Goal: Information Seeking & Learning: Learn about a topic

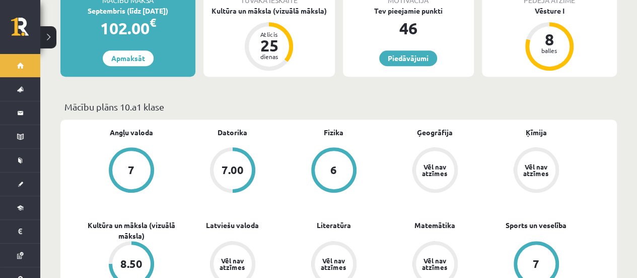
scroll to position [243, 0]
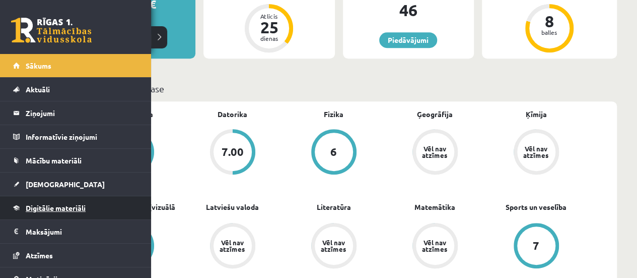
click at [72, 213] on link "Digitālie materiāli" at bounding box center [75, 207] width 125 height 23
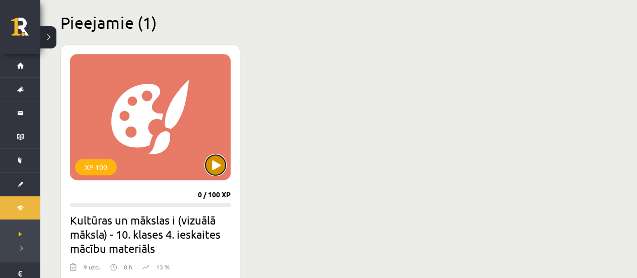
click at [217, 167] on button at bounding box center [216, 165] width 20 height 20
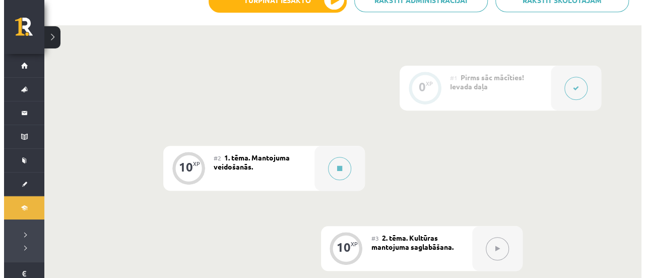
scroll to position [305, 0]
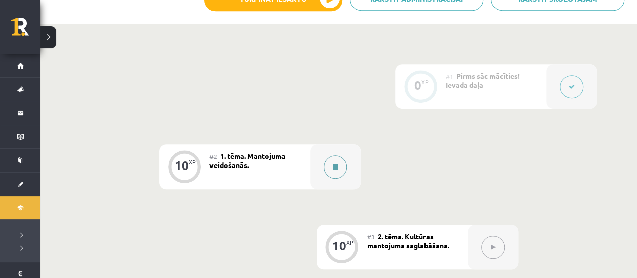
click at [337, 171] on button at bounding box center [335, 166] width 23 height 23
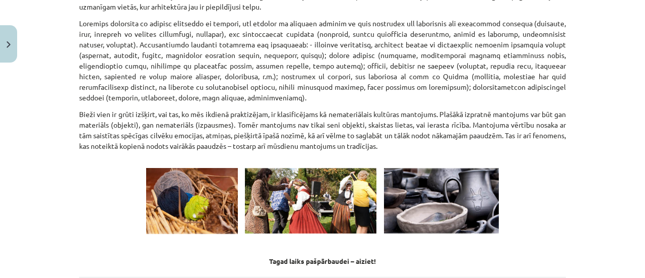
scroll to position [1479, 0]
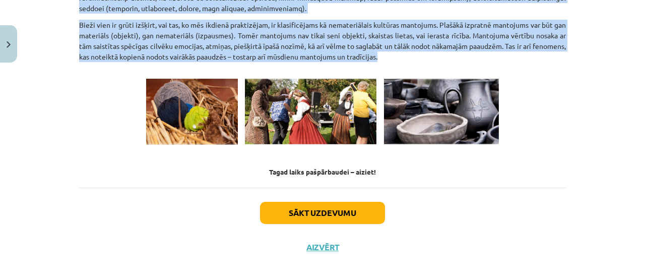
drag, startPoint x: 75, startPoint y: 109, endPoint x: 429, endPoint y: 44, distance: 360.2
copy div "Kultūras mantojums ir cilvēces kopējais dārgums, kas ietver gan materiālus, gan…"
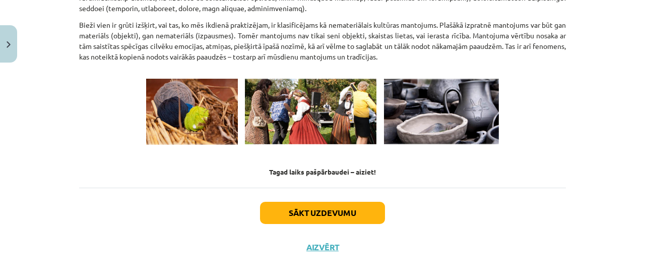
click at [550, 209] on div "Sākt uzdevumu Aizvērt" at bounding box center [322, 222] width 487 height 71
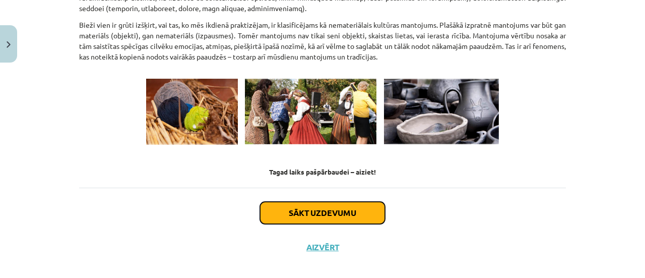
click at [347, 202] on button "Sākt uzdevumu" at bounding box center [322, 213] width 125 height 22
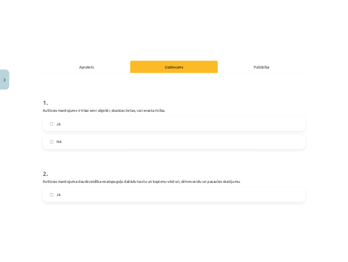
scroll to position [140, 0]
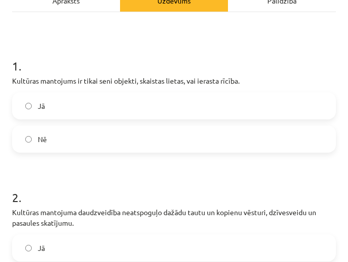
click at [63, 143] on label "Nē" at bounding box center [174, 138] width 322 height 25
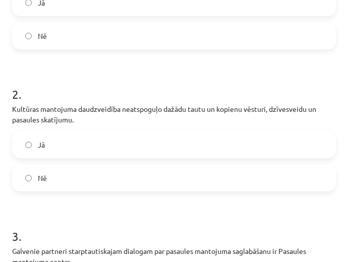
scroll to position [252, 0]
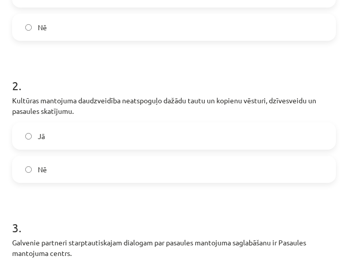
click at [32, 167] on label "Nē" at bounding box center [174, 169] width 322 height 25
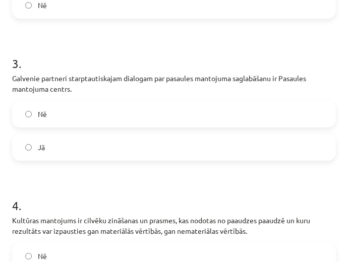
scroll to position [432, 0]
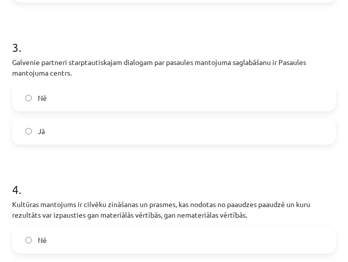
click at [53, 128] on label "Jā" at bounding box center [174, 130] width 322 height 25
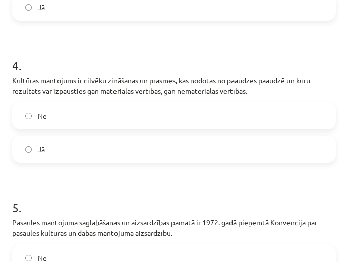
scroll to position [557, 0]
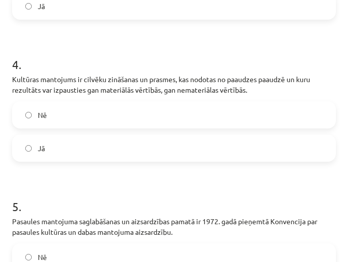
click at [142, 148] on label "Jā" at bounding box center [174, 148] width 322 height 25
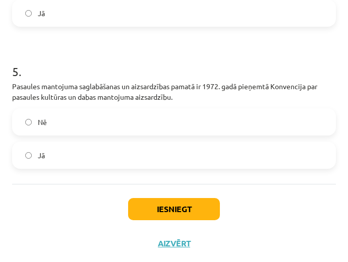
scroll to position [696, 0]
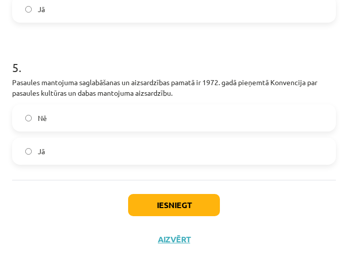
click at [46, 149] on label "Jā" at bounding box center [174, 151] width 322 height 25
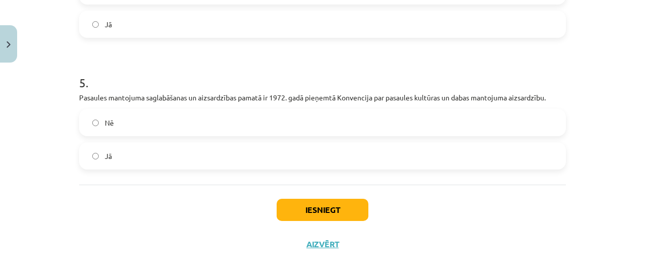
scroll to position [679, 0]
click at [337, 218] on button "Iesniegt" at bounding box center [323, 210] width 92 height 22
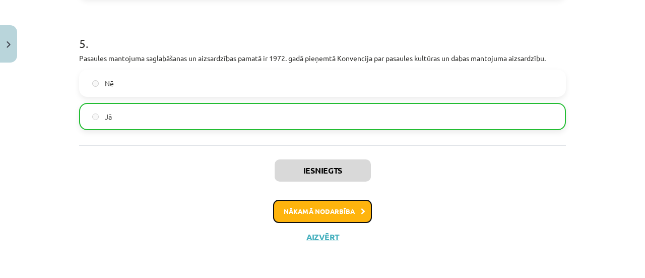
click at [349, 215] on button "Nākamā nodarbība" at bounding box center [322, 211] width 99 height 23
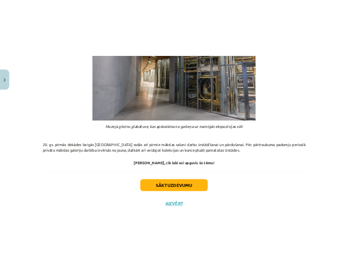
scroll to position [873, 0]
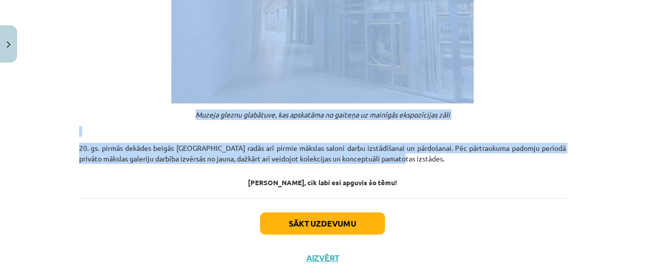
drag, startPoint x: 230, startPoint y: 34, endPoint x: 401, endPoint y: 137, distance: 199.8
copy div "Kultūras mantojuma saglabāšana Pastāv dažādi veidi, kā Tu vari iesaistīties nem…"
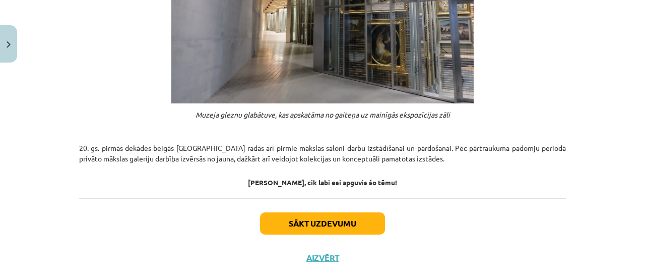
click at [436, 170] on h4 "Pārbaudīsim, cik labi esi apguvis šo tēmu!" at bounding box center [322, 178] width 487 height 16
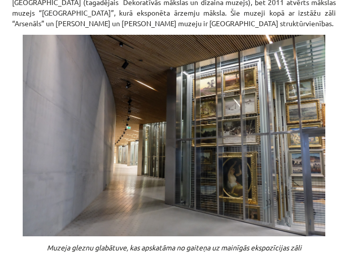
scroll to position [1019, 0]
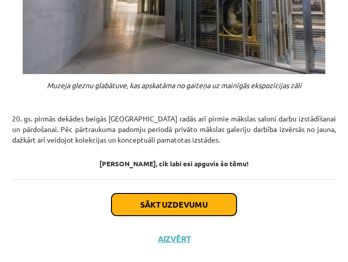
click at [141, 202] on button "Sākt uzdevumu" at bounding box center [173, 205] width 125 height 22
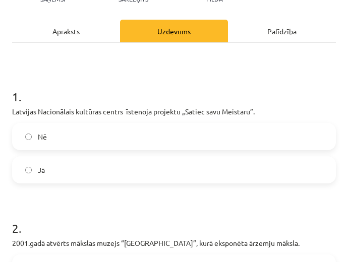
scroll to position [110, 0]
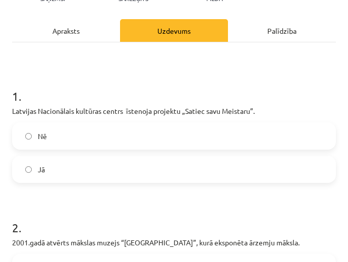
click at [54, 170] on label "Jā" at bounding box center [174, 169] width 322 height 25
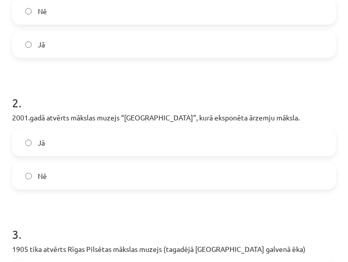
scroll to position [237, 0]
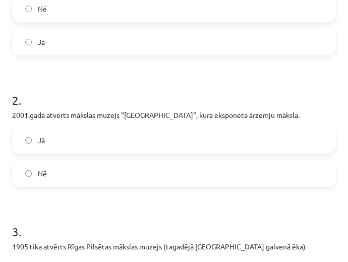
click at [36, 172] on label "Nē" at bounding box center [174, 173] width 322 height 25
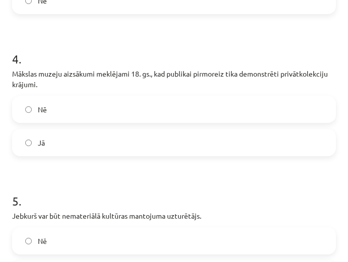
scroll to position [543, 0]
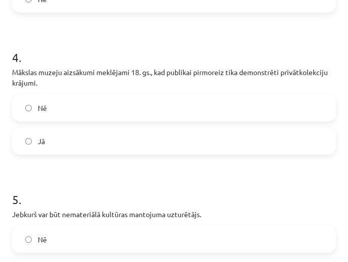
click at [45, 154] on label "Jā" at bounding box center [174, 141] width 322 height 25
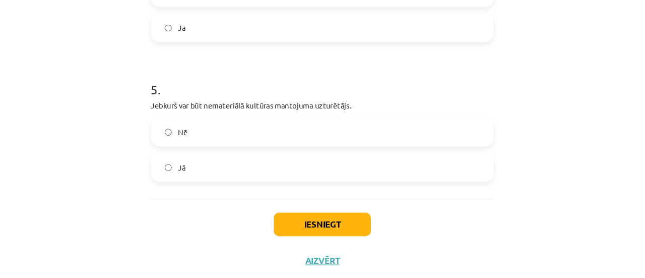
scroll to position [659, 0]
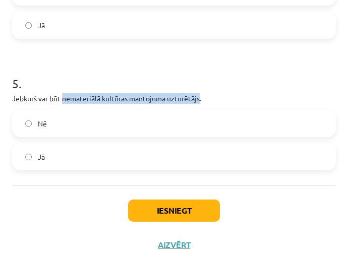
drag, startPoint x: 63, startPoint y: 106, endPoint x: 201, endPoint y: 108, distance: 137.6
click at [201, 104] on p "Jebkurš var būt nemateriālā kultūras mantojuma uzturētājs." at bounding box center [174, 98] width 324 height 11
copy p "nemateriālā kultūras mantojuma uzturētājs"
click at [118, 77] on h1 "5 ." at bounding box center [174, 74] width 324 height 31
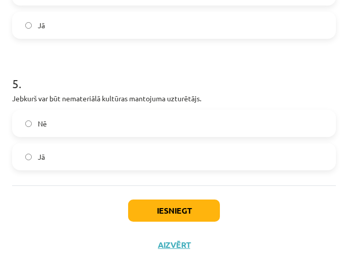
click at [90, 123] on label "Nē" at bounding box center [174, 123] width 322 height 25
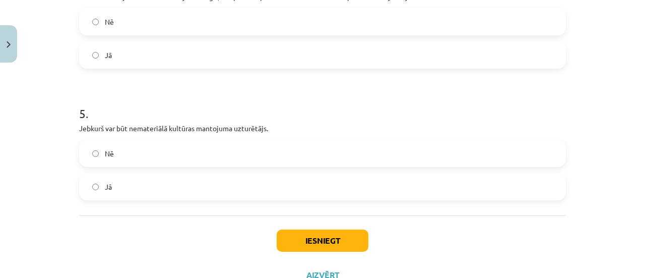
scroll to position [640, 0]
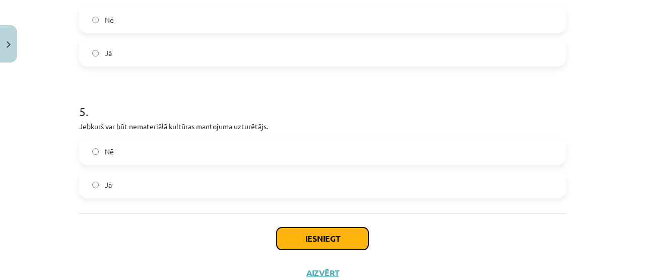
click at [338, 235] on button "Iesniegt" at bounding box center [323, 238] width 92 height 22
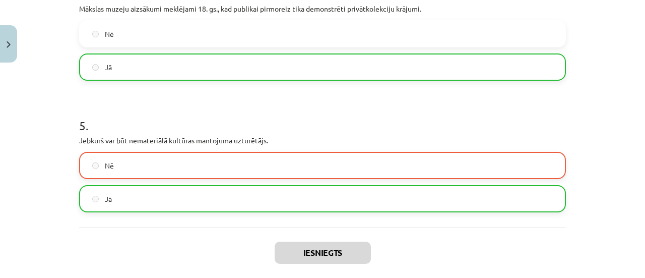
scroll to position [629, 0]
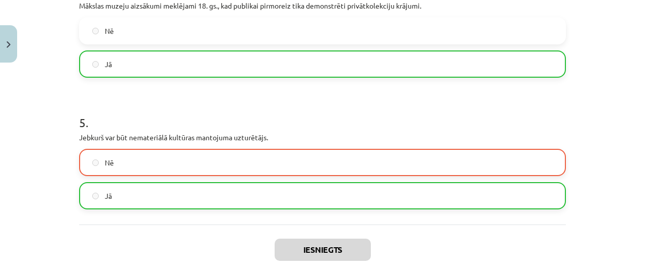
click at [369, 160] on label "Nē" at bounding box center [322, 162] width 485 height 25
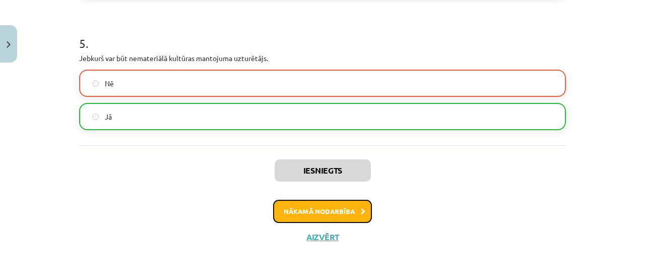
click at [338, 210] on button "Nākamā nodarbība" at bounding box center [322, 211] width 99 height 23
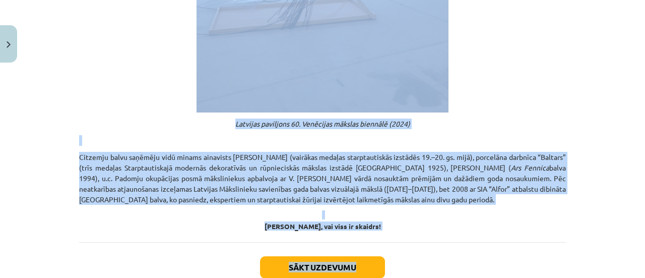
scroll to position [560, 0]
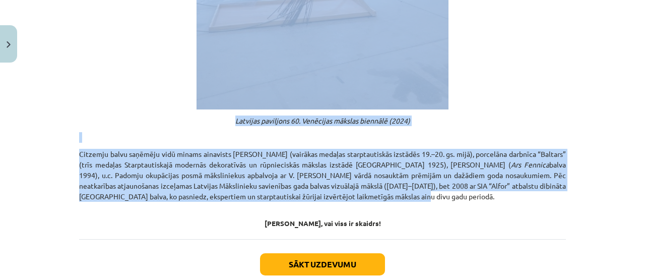
drag, startPoint x: 147, startPoint y: 71, endPoint x: 372, endPoint y: 211, distance: 265.5
copy div "Mākslas popularizēšana, balvas, nozares darbinieku sasniegumi Izstāžu rīkošana …"
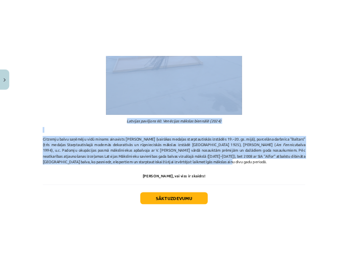
scroll to position [638, 0]
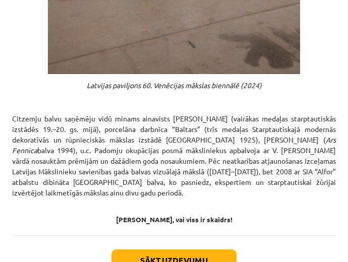
scroll to position [650, 0]
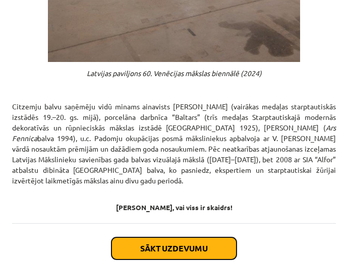
click at [149, 251] on button "Sākt uzdevumu" at bounding box center [173, 248] width 125 height 22
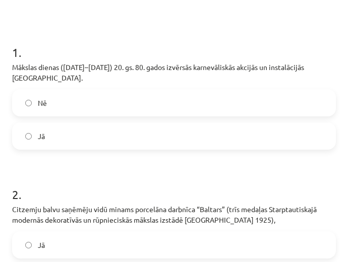
scroll to position [170, 0]
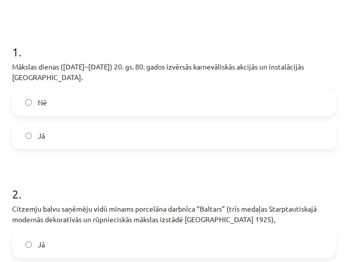
click at [72, 137] on label "Jā" at bounding box center [174, 135] width 322 height 25
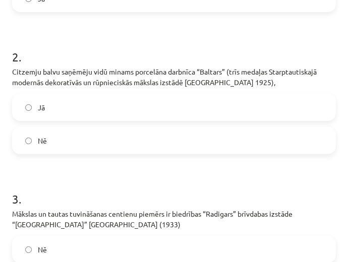
scroll to position [309, 0]
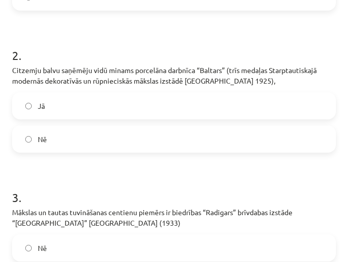
click at [149, 107] on label "Jā" at bounding box center [174, 105] width 322 height 25
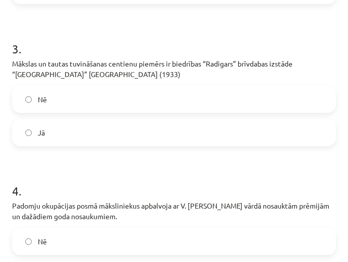
scroll to position [460, 0]
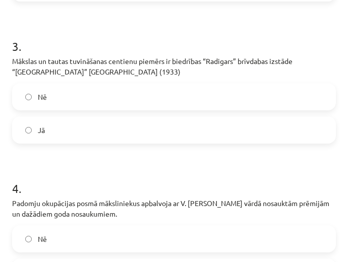
click at [43, 133] on span "Jā" at bounding box center [41, 130] width 7 height 11
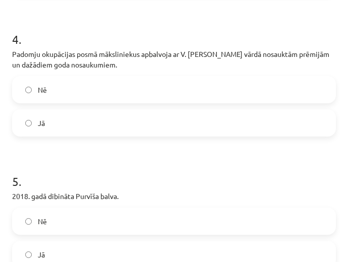
scroll to position [610, 0]
click at [147, 129] on label "Jā" at bounding box center [174, 122] width 322 height 25
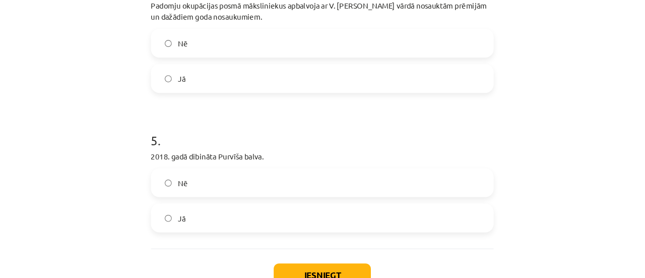
scroll to position [659, 0]
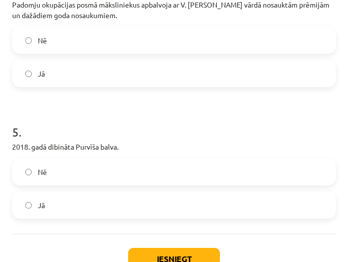
click at [49, 175] on label "Nē" at bounding box center [174, 171] width 322 height 25
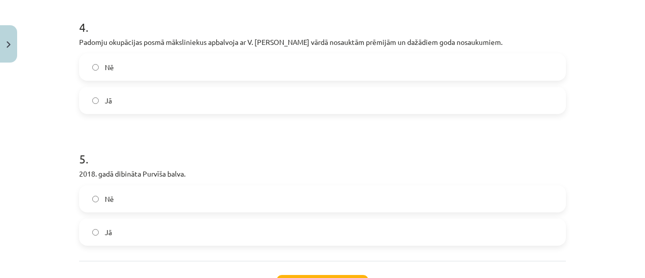
scroll to position [703, 0]
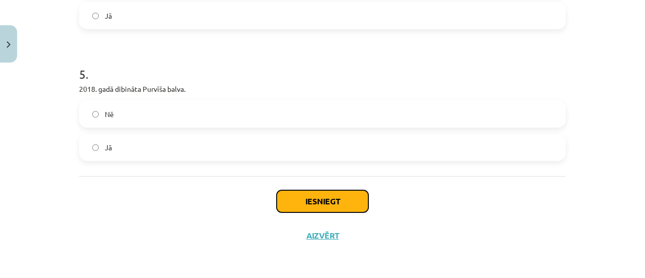
click at [342, 195] on button "Iesniegt" at bounding box center [323, 201] width 92 height 22
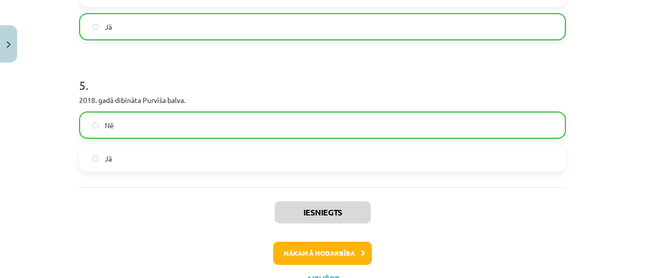
scroll to position [735, 0]
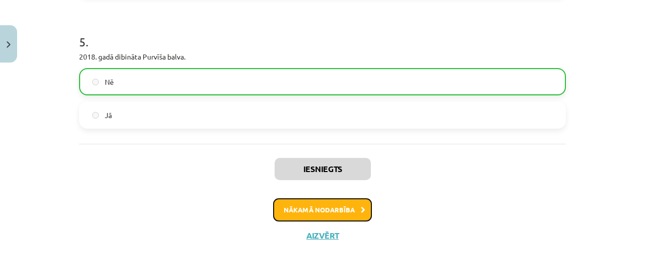
click at [347, 212] on button "Nākamā nodarbība" at bounding box center [322, 209] width 99 height 23
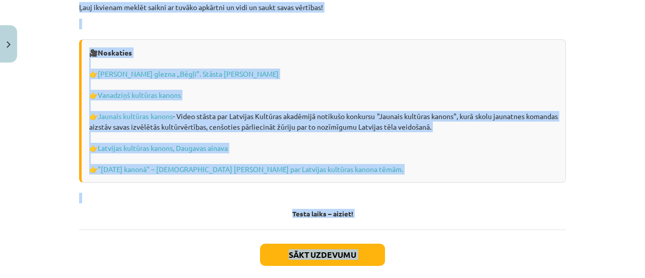
scroll to position [2931, 0]
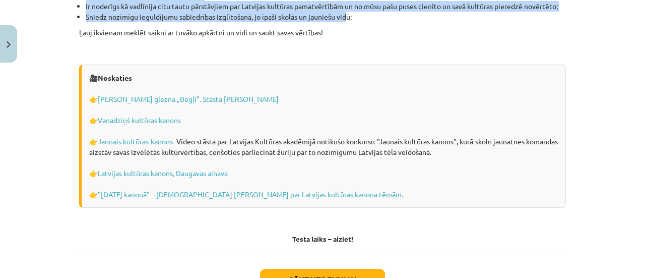
drag, startPoint x: 250, startPoint y: 114, endPoint x: 344, endPoint y: 5, distance: 143.7
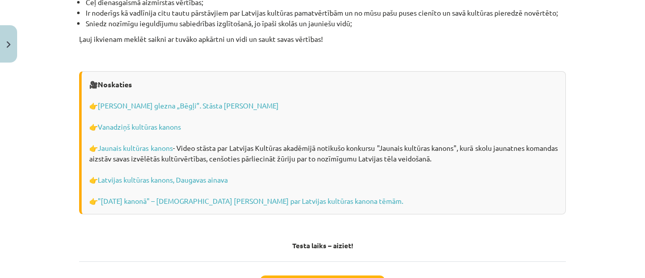
click at [333, 34] on p "Ļauj ikvienam meklēt saikni ar tuvāko apkārtni un vidi un saukt savas vērtības!" at bounding box center [322, 39] width 487 height 11
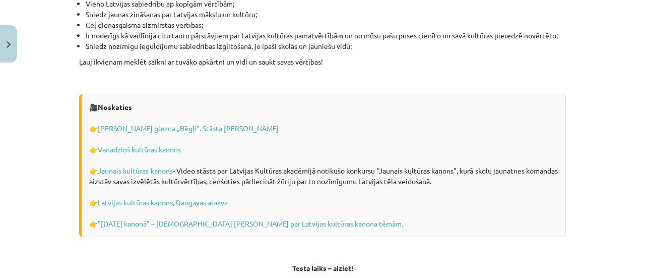
scroll to position [2862, 0]
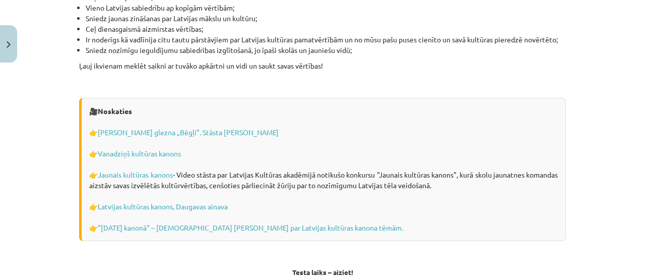
click at [558, 98] on div "🎥 Noskaties 👉 Jēkaba Kazaka glezna „Bēgļi”. Stāsta Aiga Dzalbe 👉 Vanadziņš kult…" at bounding box center [322, 169] width 487 height 143
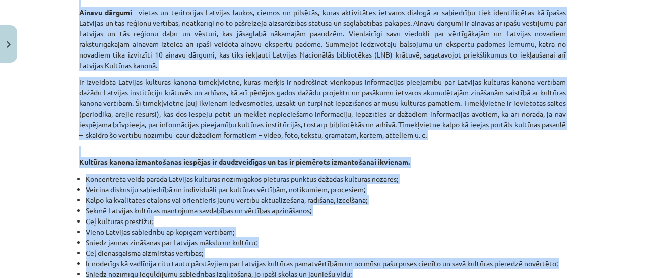
scroll to position [2642, 0]
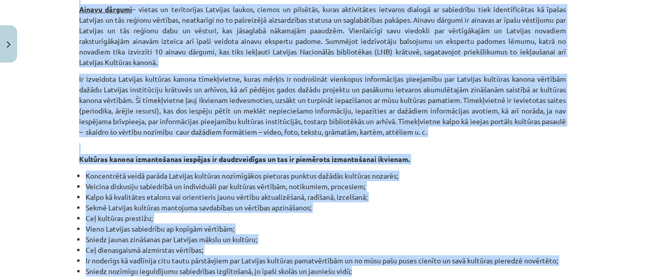
drag, startPoint x: 251, startPoint y: 10, endPoint x: 355, endPoint y: 261, distance: 271.4
copy div "Latvijas kultūras kanons Latvijas kultūras kanons ir izcilāko un ievērojamāko m…"
click at [505, 213] on li "Ceļ kultūras prestižu;" at bounding box center [326, 218] width 480 height 11
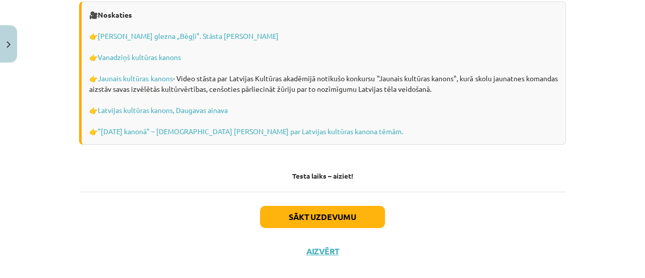
scroll to position [2962, 0]
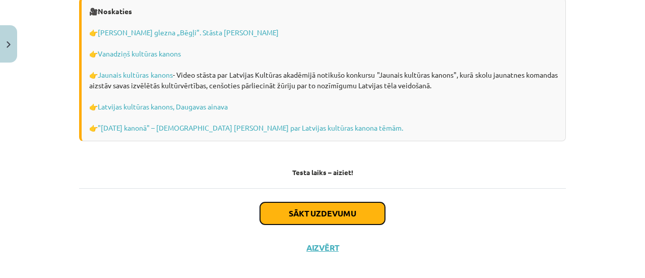
click at [296, 206] on button "Sākt uzdevumu" at bounding box center [322, 213] width 125 height 22
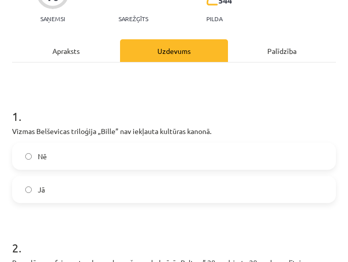
scroll to position [102, 0]
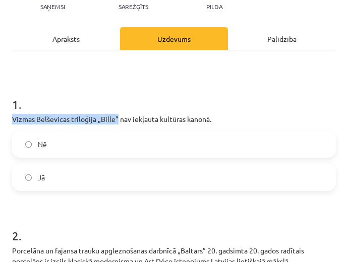
drag, startPoint x: 13, startPoint y: 118, endPoint x: 116, endPoint y: 119, distance: 103.3
click at [116, 119] on p "Vizmas Belševicas triloģija „Bille” nav iekļauta kultūras kanonā." at bounding box center [174, 119] width 324 height 11
copy p "Vizmas Belševicas triloģija „Bille”"
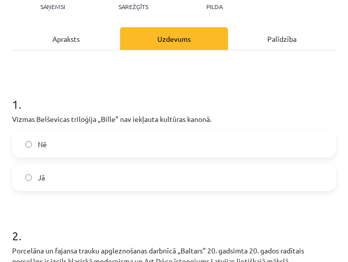
click at [58, 178] on label "Jā" at bounding box center [174, 177] width 322 height 25
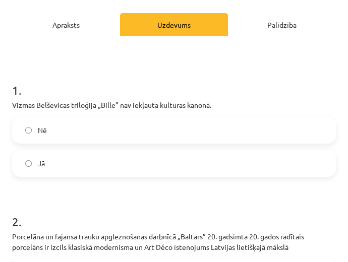
scroll to position [113, 0]
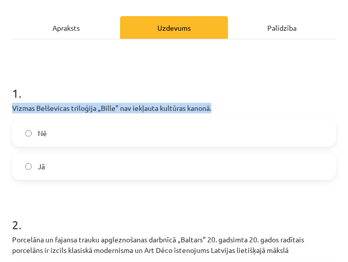
drag, startPoint x: 11, startPoint y: 105, endPoint x: 215, endPoint y: 104, distance: 204.1
copy p "Vizmas Belševicas triloģija „Bille” nav iekļauta kultūras kanonā."
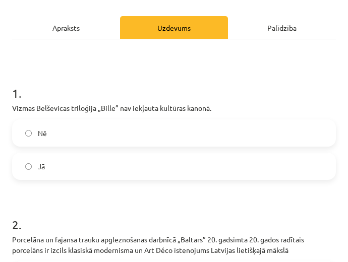
click at [205, 79] on h1 "1 ." at bounding box center [174, 84] width 324 height 31
click at [86, 140] on label "Nē" at bounding box center [174, 132] width 322 height 25
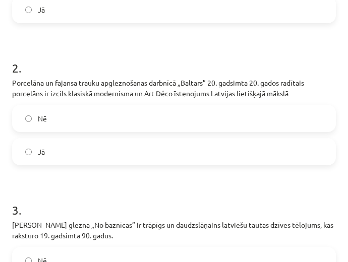
scroll to position [270, 0]
click at [46, 150] on label "Jā" at bounding box center [174, 151] width 322 height 25
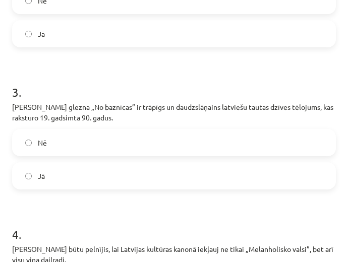
scroll to position [388, 0]
click at [69, 169] on label "Jā" at bounding box center [174, 175] width 322 height 25
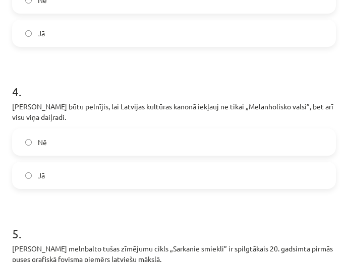
scroll to position [531, 0]
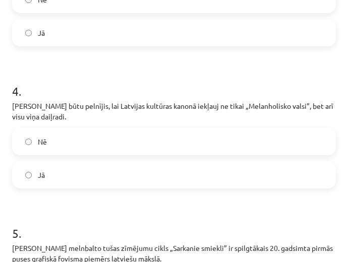
click at [72, 172] on label "Jā" at bounding box center [174, 174] width 322 height 25
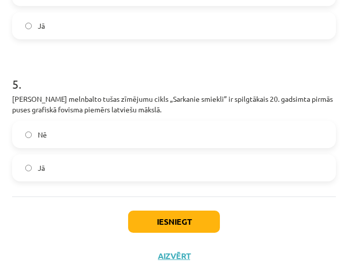
scroll to position [683, 0]
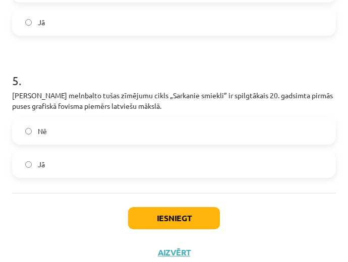
click at [44, 133] on span "Nē" at bounding box center [42, 131] width 9 height 11
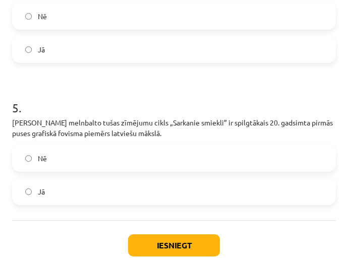
scroll to position [657, 0]
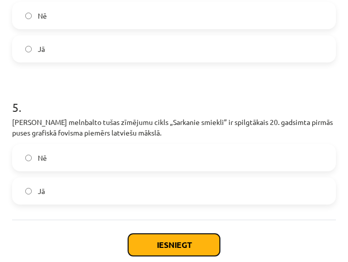
click at [173, 245] on button "Iesniegt" at bounding box center [174, 245] width 92 height 22
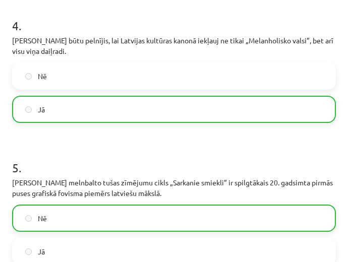
scroll to position [728, 0]
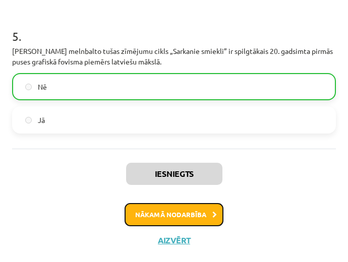
click at [192, 216] on button "Nākamā nodarbība" at bounding box center [173, 214] width 99 height 23
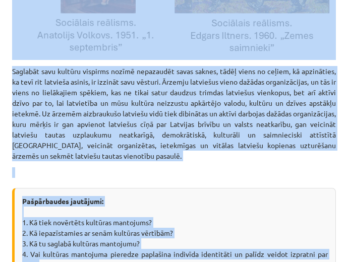
scroll to position [1985, 0]
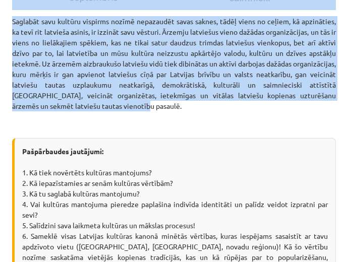
drag, startPoint x: 53, startPoint y: 192, endPoint x: 228, endPoint y: 7, distance: 254.9
copy div "Kultūras ietekme uz sabiedrības procesiem Vara un kultūra ir savstarpēji saistī…"
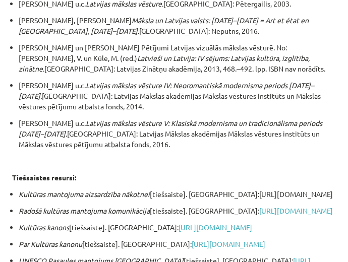
scroll to position [2484, 0]
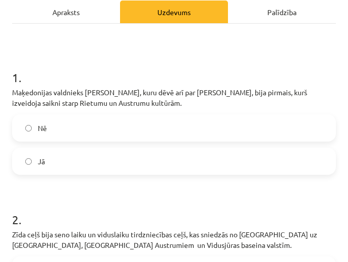
scroll to position [146, 0]
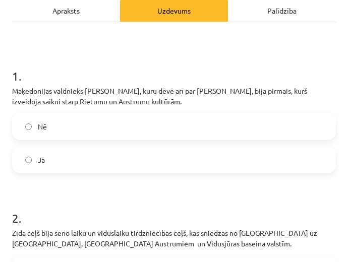
click at [89, 160] on label "Jā" at bounding box center [174, 159] width 322 height 25
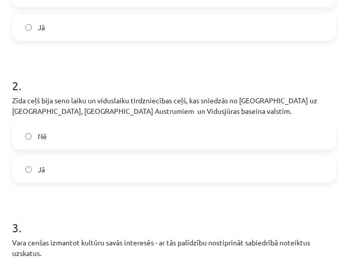
scroll to position [280, 0]
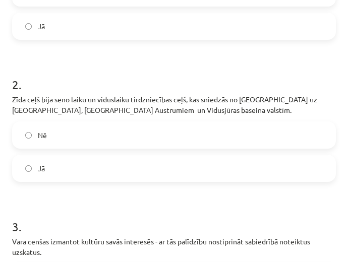
click at [47, 167] on label "Jā" at bounding box center [174, 168] width 322 height 25
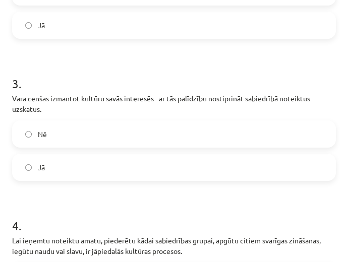
scroll to position [426, 0]
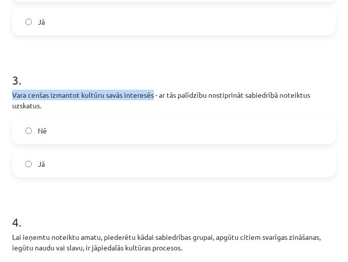
drag, startPoint x: 12, startPoint y: 93, endPoint x: 153, endPoint y: 92, distance: 141.1
click at [153, 92] on p "Vara cenšas izmantot kultūru savās interesēs - ar tās palīdzību nostiprināt sab…" at bounding box center [174, 100] width 324 height 21
copy p "Vara cenšas izmantot kultūru savās interesēs"
click at [42, 161] on span "Jā" at bounding box center [41, 164] width 7 height 11
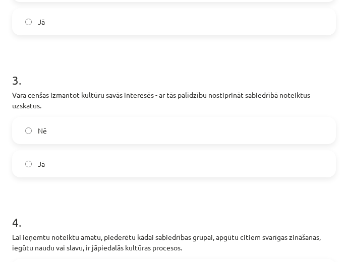
click at [58, 190] on form "1 . Maķedonijas valdnieks Aleksandrs, kuru dēvē arī par Aleksandru Lielo, bija …" at bounding box center [174, 116] width 324 height 690
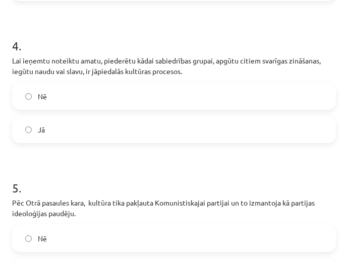
scroll to position [603, 0]
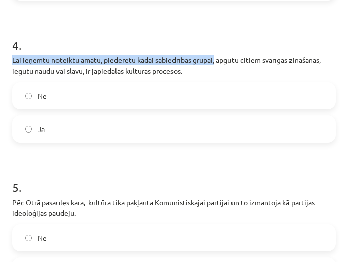
drag, startPoint x: 12, startPoint y: 57, endPoint x: 216, endPoint y: 60, distance: 203.6
click at [216, 60] on p "Lai ieņemtu noteiktu amatu, piederētu kādai sabiedrības grupai, apgūtu citiem s…" at bounding box center [174, 65] width 324 height 21
copy p "Lai ieņemtu noteiktu amatu, piederētu kādai sabiedrības grupai,"
click at [76, 128] on label "Jā" at bounding box center [174, 128] width 322 height 25
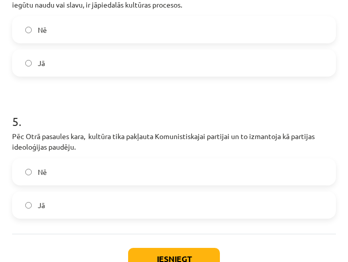
scroll to position [670, 0]
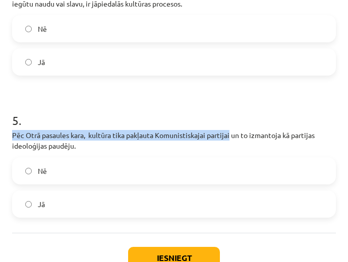
drag, startPoint x: 9, startPoint y: 134, endPoint x: 231, endPoint y: 135, distance: 222.2
click at [198, 113] on h1 "5 ." at bounding box center [174, 111] width 324 height 31
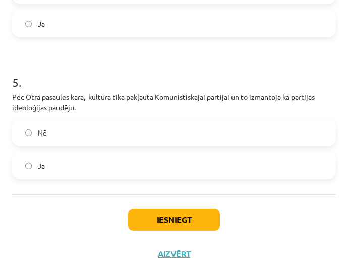
scroll to position [714, 0]
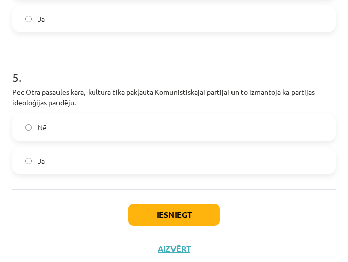
click at [68, 168] on label "Jā" at bounding box center [174, 160] width 322 height 25
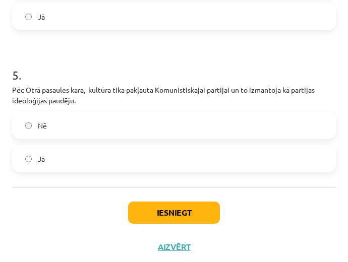
scroll to position [723, 0]
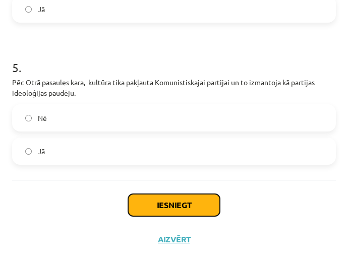
click at [188, 205] on button "Iesniegt" at bounding box center [174, 205] width 92 height 22
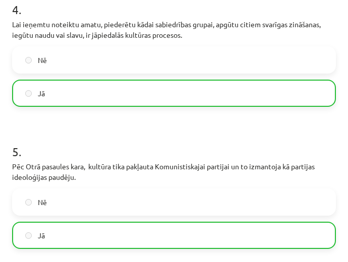
scroll to position [755, 0]
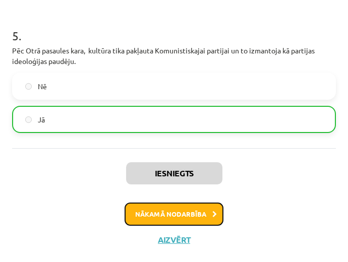
click at [198, 216] on button "Nākamā nodarbība" at bounding box center [173, 214] width 99 height 23
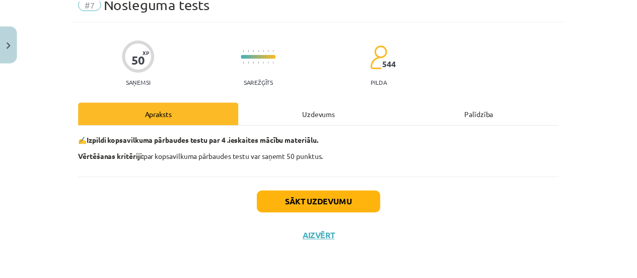
scroll to position [46, 0]
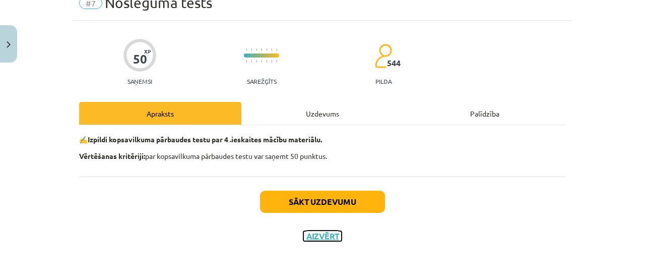
click at [324, 237] on button "Aizvērt" at bounding box center [322, 236] width 38 height 10
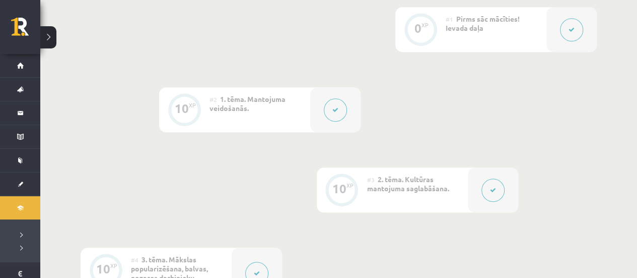
scroll to position [362, 0]
click at [279, 98] on span "1. tēma. Mantojuma veidošanās." at bounding box center [248, 103] width 76 height 18
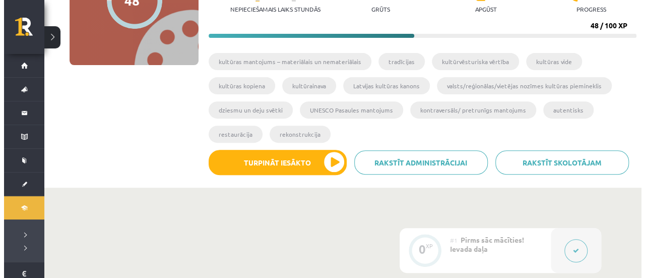
scroll to position [180, 0]
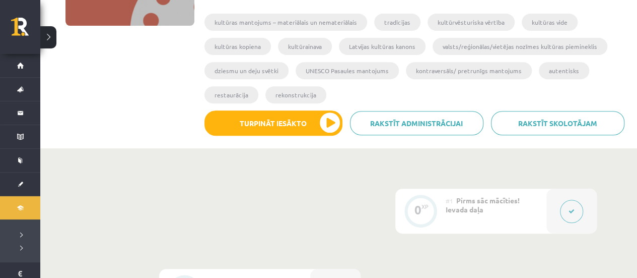
click at [468, 215] on div "#1 Pirms sāc mācīties! Ievada daļa" at bounding box center [496, 210] width 101 height 45
click at [569, 212] on icon at bounding box center [572, 211] width 6 height 6
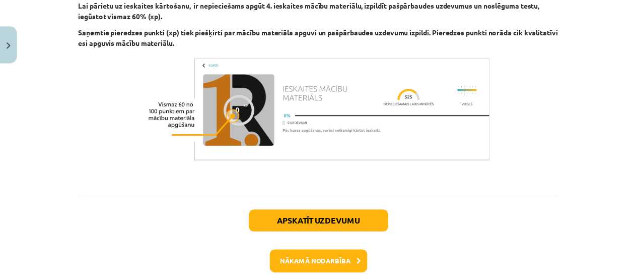
scroll to position [815, 0]
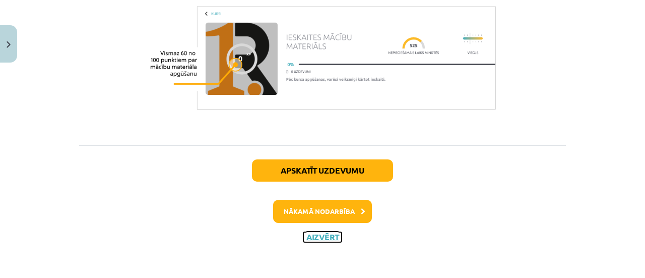
click at [324, 235] on button "Aizvērt" at bounding box center [322, 237] width 38 height 10
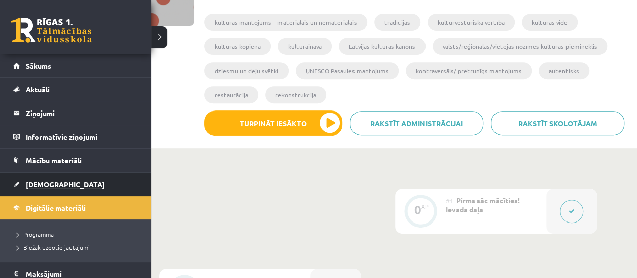
click at [51, 181] on span "[DEMOGRAPHIC_DATA]" at bounding box center [65, 183] width 79 height 9
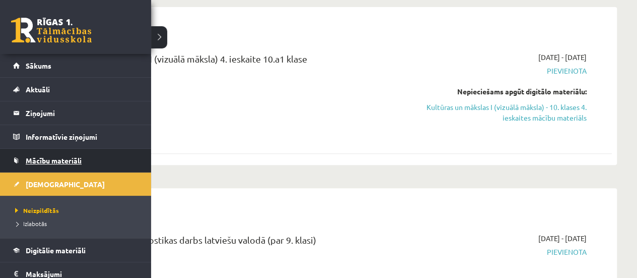
scroll to position [100, 0]
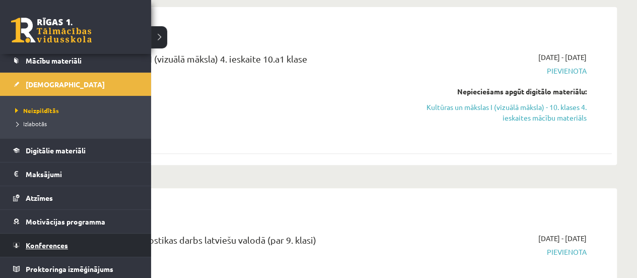
click at [51, 240] on span "Konferences" at bounding box center [47, 244] width 42 height 9
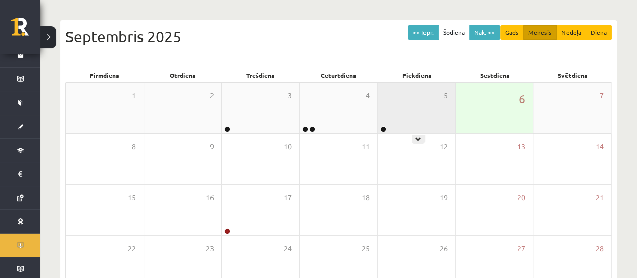
click at [400, 122] on div "5" at bounding box center [417, 108] width 78 height 50
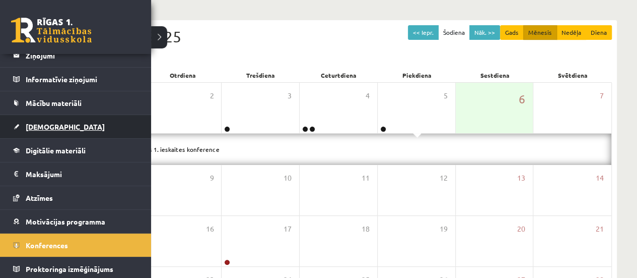
click at [49, 123] on span "[DEMOGRAPHIC_DATA]" at bounding box center [65, 126] width 79 height 9
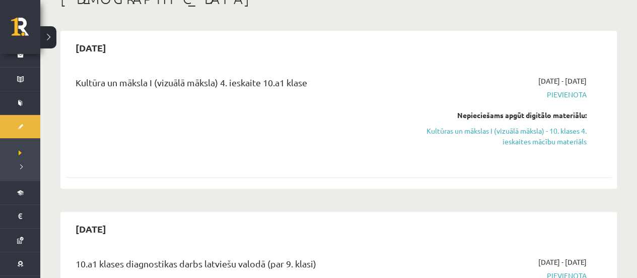
scroll to position [69, 0]
